Goal: Task Accomplishment & Management: Complete application form

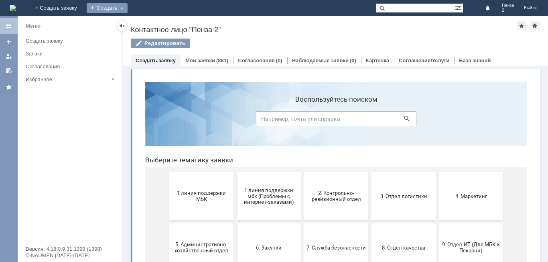
click at [128, 6] on div "Создать" at bounding box center [107, 8] width 41 height 10
click at [82, 6] on link "+ Создать заявку" at bounding box center [55, 8] width 51 height 16
click at [164, 63] on link "Создать заявку" at bounding box center [156, 60] width 40 height 6
click at [164, 59] on link "Создать заявку" at bounding box center [156, 60] width 40 height 6
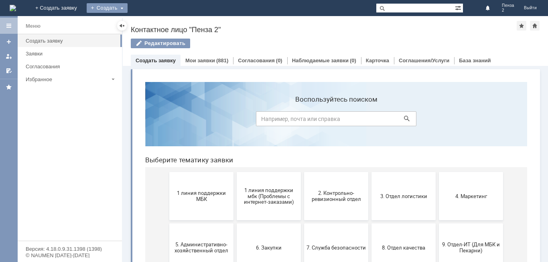
click at [128, 5] on div "Создать" at bounding box center [107, 8] width 41 height 10
click at [149, 25] on link "Заявка" at bounding box center [118, 24] width 61 height 10
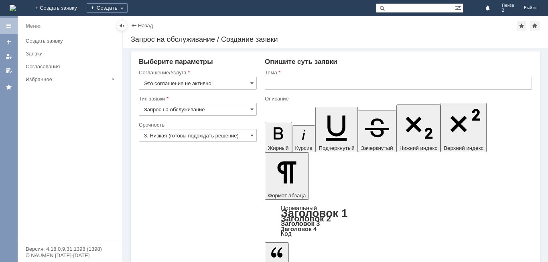
click at [254, 107] on input "Запрос на обслуживание" at bounding box center [198, 109] width 118 height 13
click at [253, 107] on span at bounding box center [251, 109] width 3 height 6
click at [253, 83] on span at bounding box center [251, 83] width 3 height 6
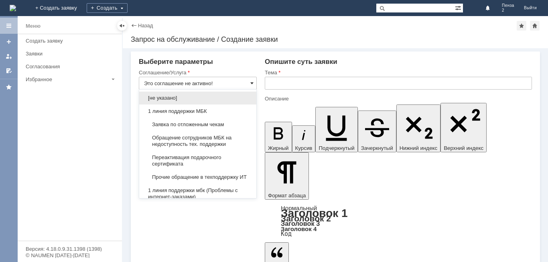
type input "Запрос на обслуживание"
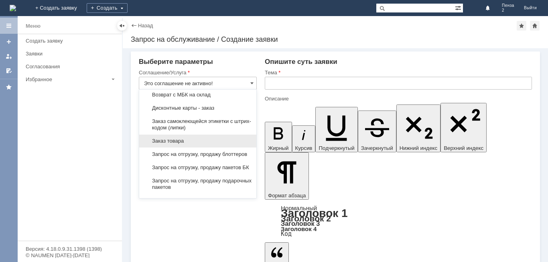
scroll to position [281, 0]
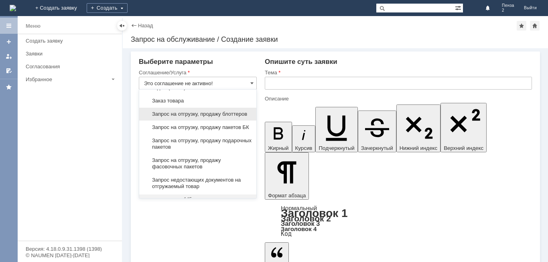
click at [231, 117] on span "Запрос на отгрузку, продажу блоттеров" at bounding box center [198, 114] width 108 height 6
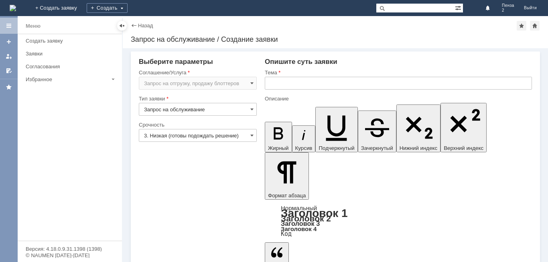
click at [231, 135] on input "3. Низкая (готовы подождать решение)" at bounding box center [198, 135] width 118 height 13
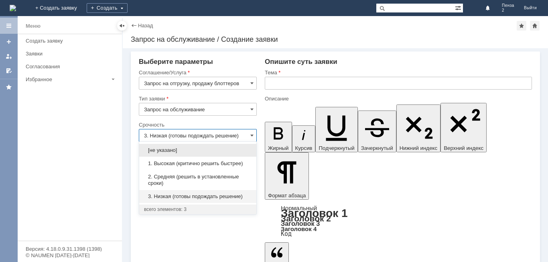
type input "Запрос на отгрузку, продажу блоттеров"
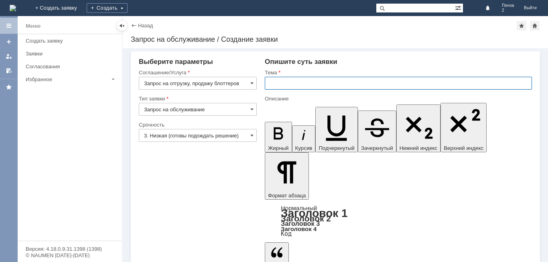
click at [276, 83] on input "text" at bounding box center [398, 83] width 267 height 13
type input "3. Низкая (готовы подождать решение)"
type input "Привезти блоттеры вместе с товаром на Пензу 2"
click at [250, 134] on span at bounding box center [251, 135] width 3 height 6
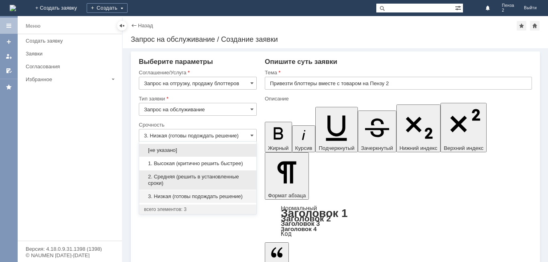
click at [209, 177] on span "2. Средняя (решить в установленные сроки)" at bounding box center [198, 179] width 108 height 13
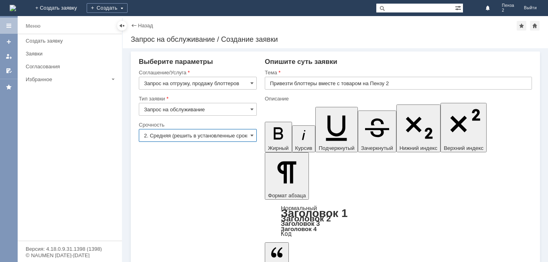
type input "2. Средняя (решить в установленные сроки)"
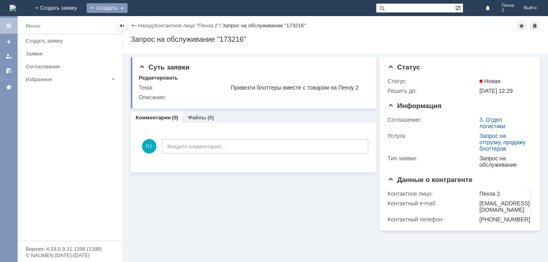
click at [128, 4] on div "Создать" at bounding box center [107, 8] width 41 height 10
click at [128, 8] on div "Создать" at bounding box center [107, 8] width 41 height 10
click at [82, 9] on link "+ Создать заявку" at bounding box center [55, 8] width 51 height 16
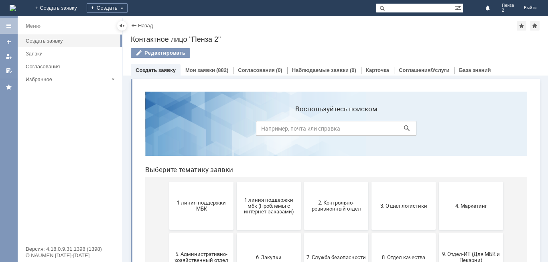
click at [155, 71] on link "Создать заявку" at bounding box center [156, 70] width 40 height 6
click at [82, 10] on link "+ Создать заявку" at bounding box center [55, 8] width 51 height 16
click at [128, 8] on div "Создать" at bounding box center [107, 8] width 41 height 10
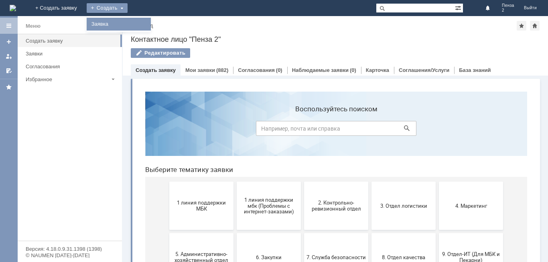
click at [149, 23] on link "Заявка" at bounding box center [118, 24] width 61 height 10
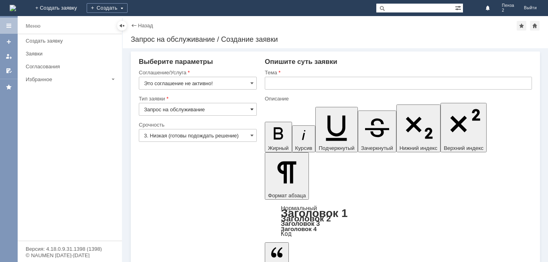
click at [251, 109] on span at bounding box center [251, 109] width 3 height 6
click at [252, 81] on span at bounding box center [251, 83] width 3 height 6
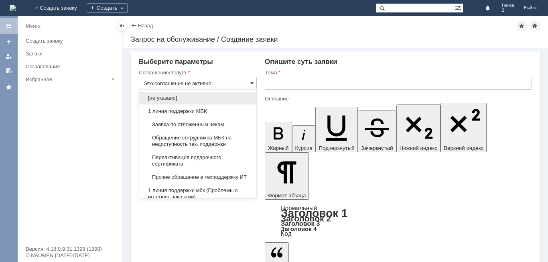
type input "Запрос на обслуживание"
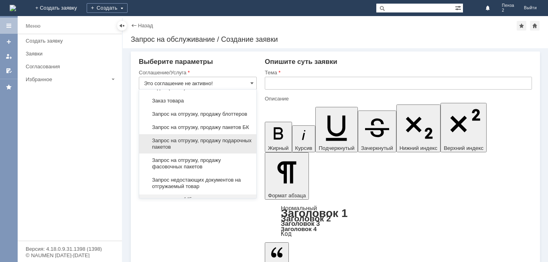
scroll to position [313, 0]
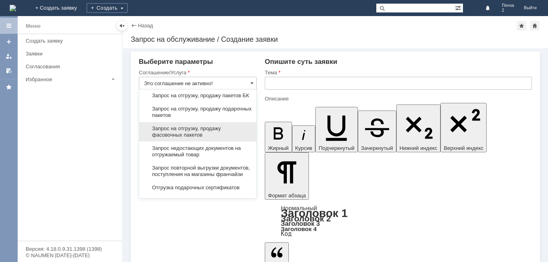
click at [196, 138] on span "Запрос на отгрузку, продажу фасовочных пакетов" at bounding box center [198, 131] width 108 height 13
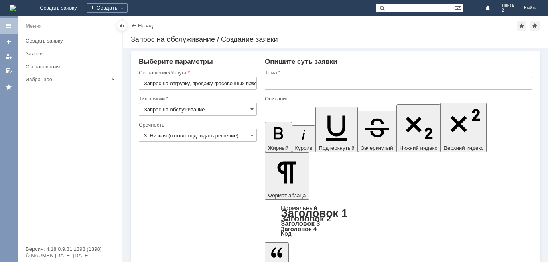
type input "Запрос на отгрузку, продажу фасовочных пакетов"
click at [270, 81] on input "text" at bounding box center [398, 83] width 267 height 13
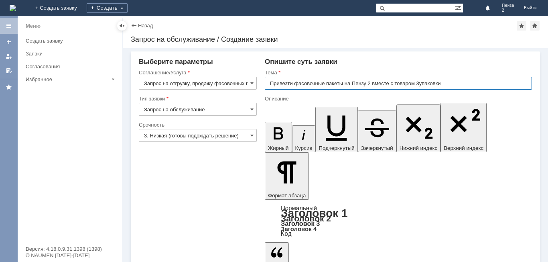
click at [421, 83] on input "Привезти фасовочные пакеты на Пензу 2 вместе с товаром 3упаковки" at bounding box center [398, 83] width 267 height 13
click at [417, 83] on input "Привезти фасовочные пакеты на Пензу 2 вместе с товаром 3 упаковки" at bounding box center [398, 83] width 267 height 13
type input "Привезти фасовочные пакеты на Пензу 2 вместе с товаром, 3 упаковки"
